Goal: Information Seeking & Learning: Learn about a topic

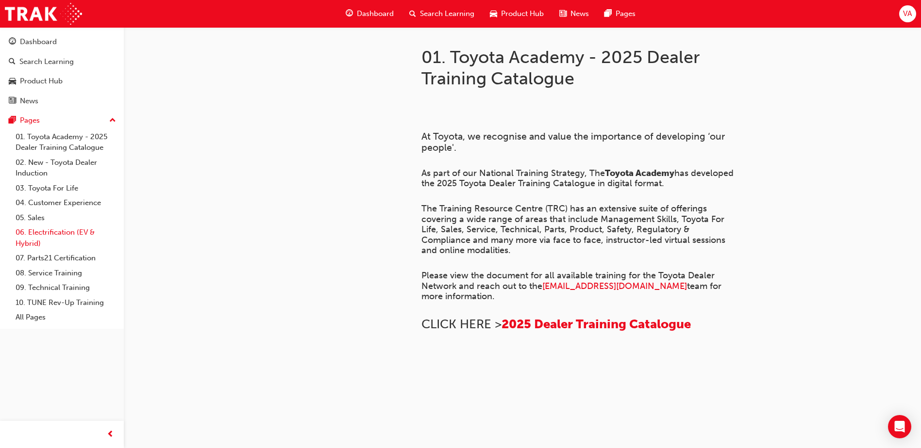
scroll to position [658, 0]
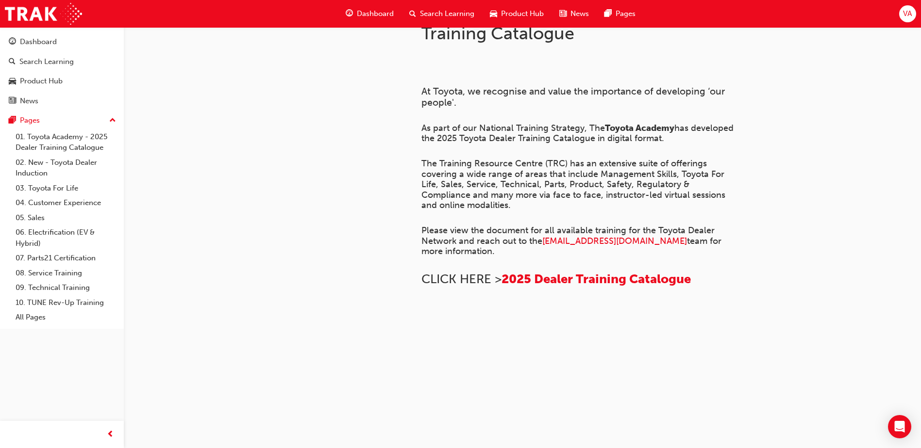
click at [290, 195] on div at bounding box center [318, 187] width 175 height 411
click at [771, 23] on div "Dashboard Search Learning Product Hub News Pages VA" at bounding box center [460, 14] width 921 height 28
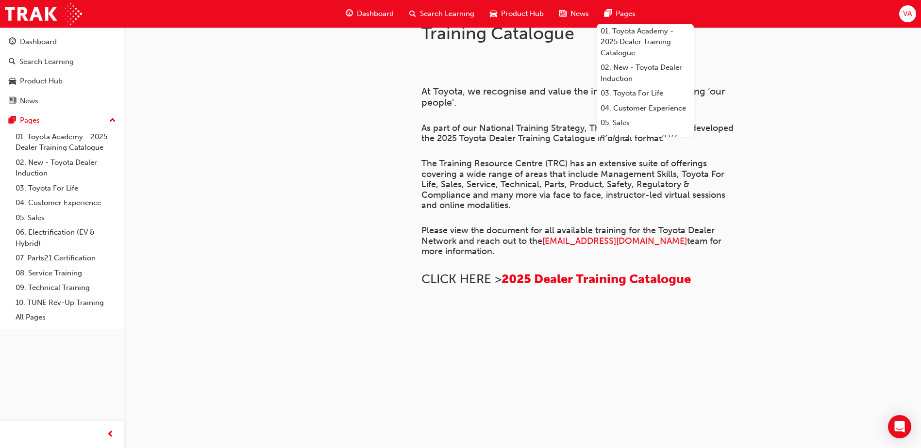
click at [849, 256] on div "01. Toyota Academy - 2025 Dealer Training Catalogue ﻿ At Toyota, we recognise a…" at bounding box center [460, 202] width 921 height 494
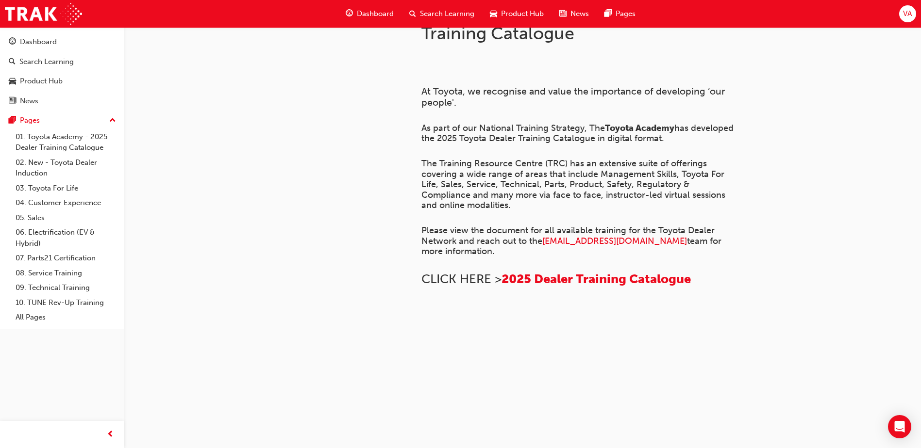
click at [803, 128] on div "01. Toyota Academy - 2025 Dealer Training Catalogue ﻿ At Toyota, we recognise a…" at bounding box center [610, 172] width 408 height 380
